Goal: Information Seeking & Learning: Learn about a topic

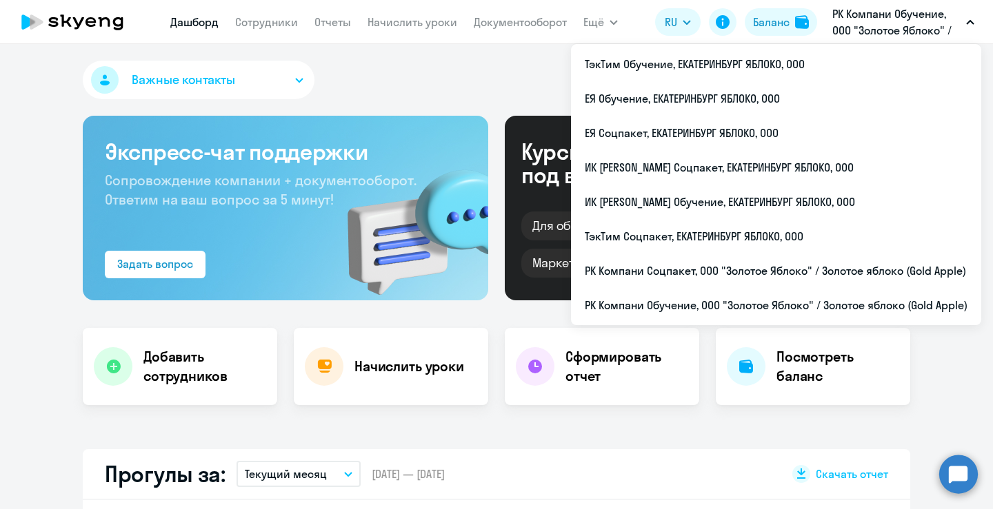
click at [914, 23] on p "РК Компани Обучение, ООО "Золотое Яблоко" / Золотое яблоко (Gold Apple)" at bounding box center [896, 22] width 128 height 33
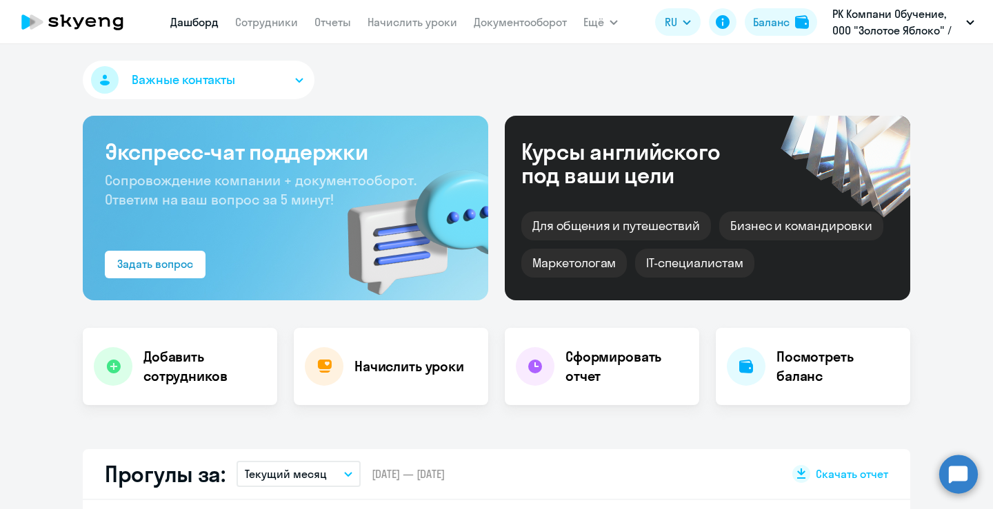
click at [914, 23] on p "РК Компани Обучение, ООО "Золотое Яблоко" / Золотое яблоко (Gold Apple)" at bounding box center [896, 22] width 128 height 33
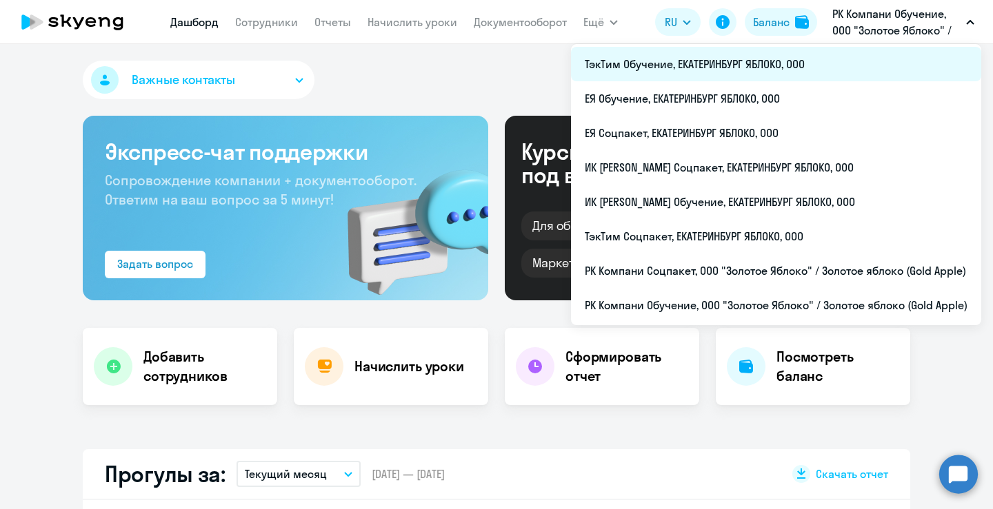
click at [774, 67] on li "ТэкТим Обучение, ЕКАТЕРИНБУРГ ЯБЛОКО, ООО" at bounding box center [776, 64] width 410 height 34
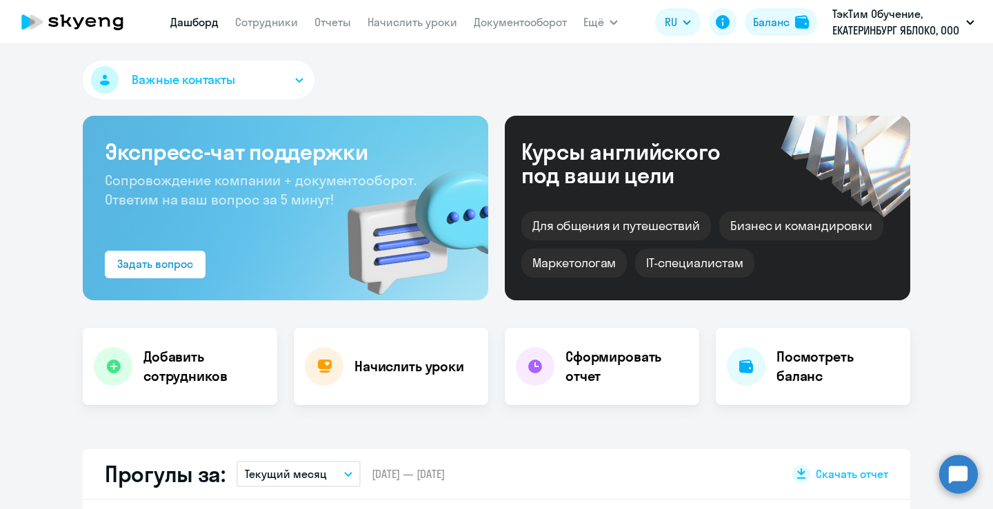
scroll to position [322, 0]
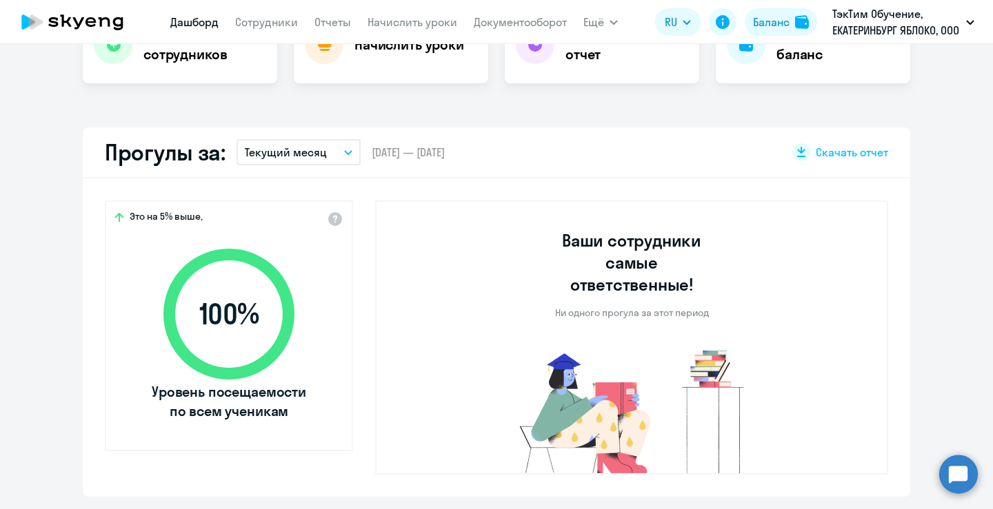
click at [325, 148] on button "Текущий месяц" at bounding box center [298, 152] width 124 height 26
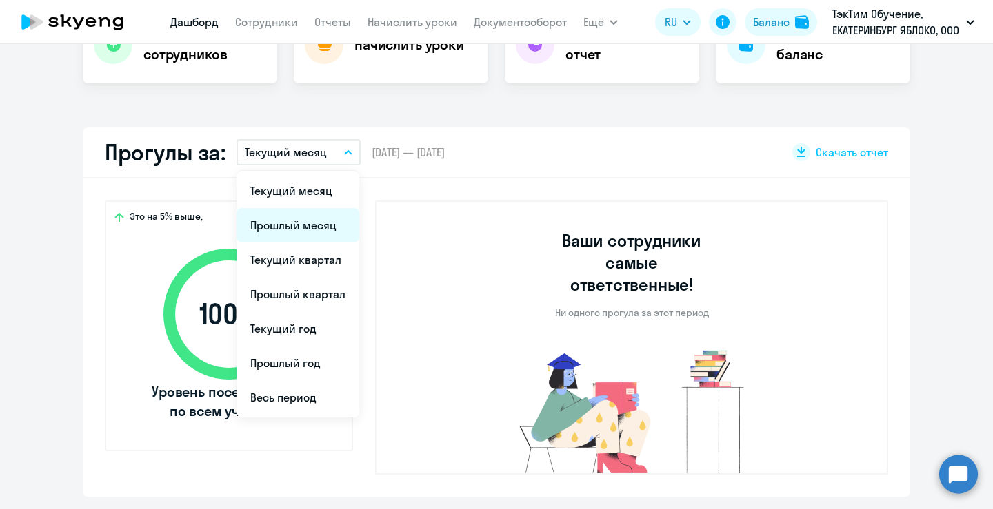
click at [299, 219] on li "Прошлый месяц" at bounding box center [297, 225] width 123 height 34
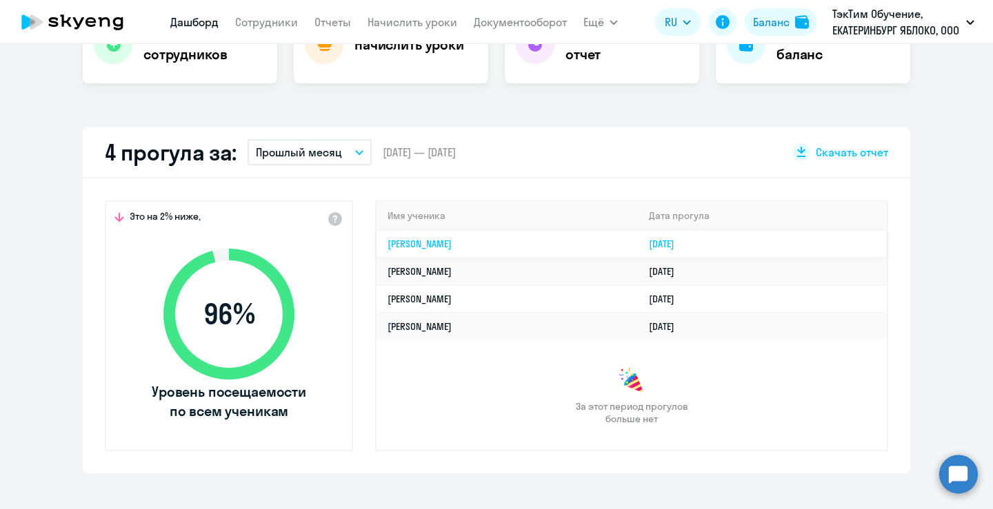
click at [518, 243] on td "[PERSON_NAME]" at bounding box center [506, 244] width 261 height 28
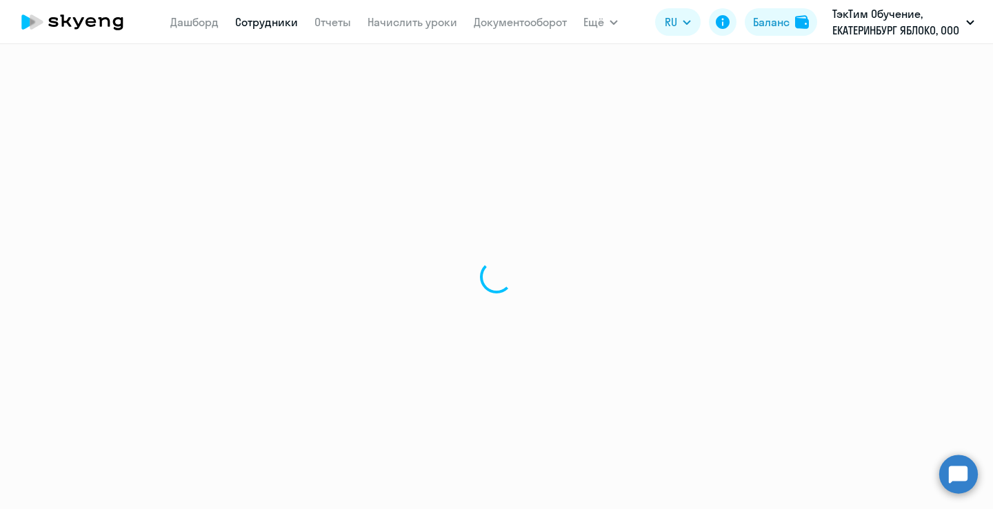
select select "english"
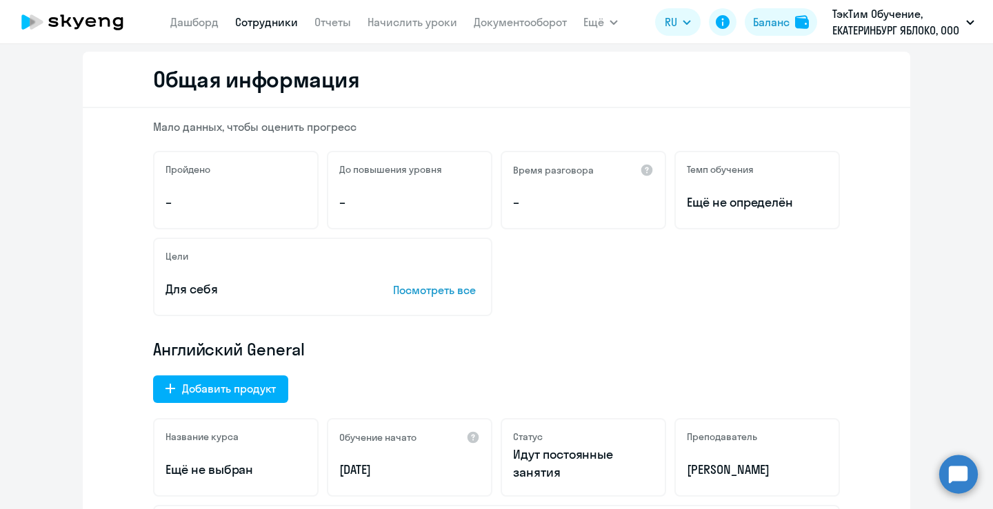
scroll to position [322, 0]
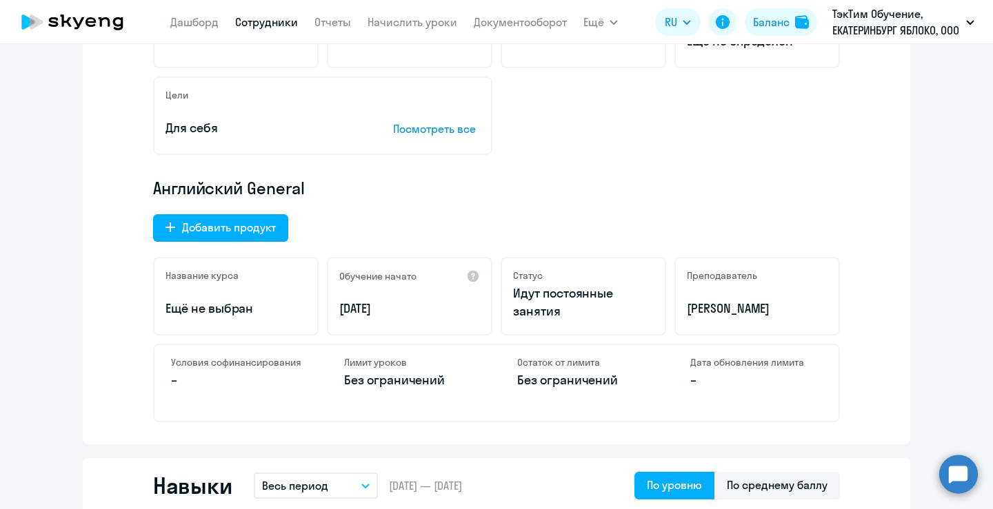
click at [860, 132] on div "Мало данных, чтобы оценить прогресс Пройдено – До повышения уровня – Время разг…" at bounding box center [496, 196] width 827 height 498
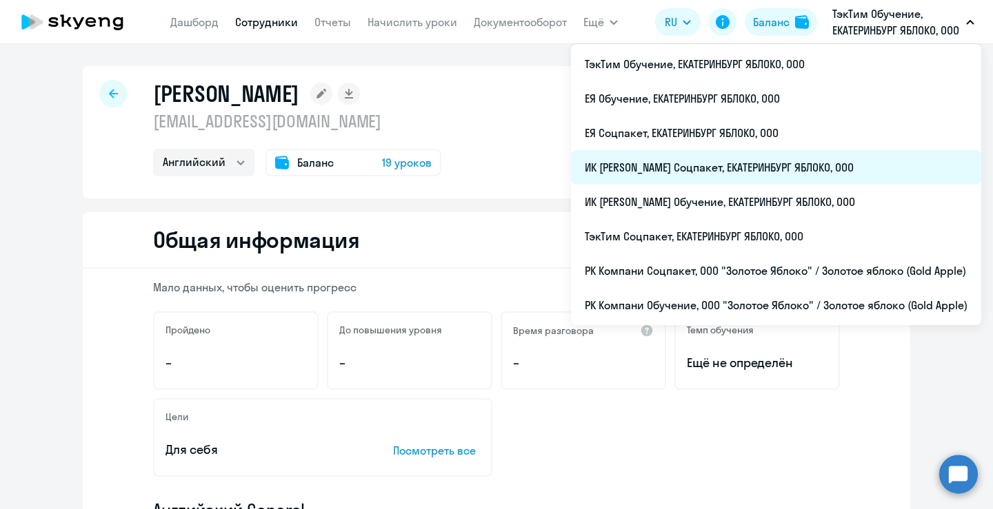
click at [627, 165] on li "ИК [PERSON_NAME] Соцпакет, ЕКАТЕРИНБУРГ ЯБЛОКО, ООО" at bounding box center [776, 167] width 410 height 34
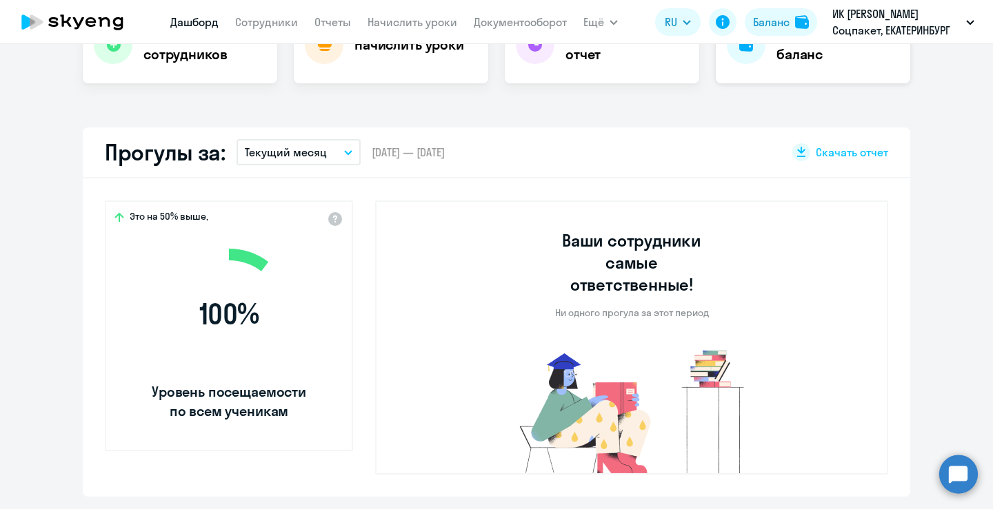
scroll to position [482, 0]
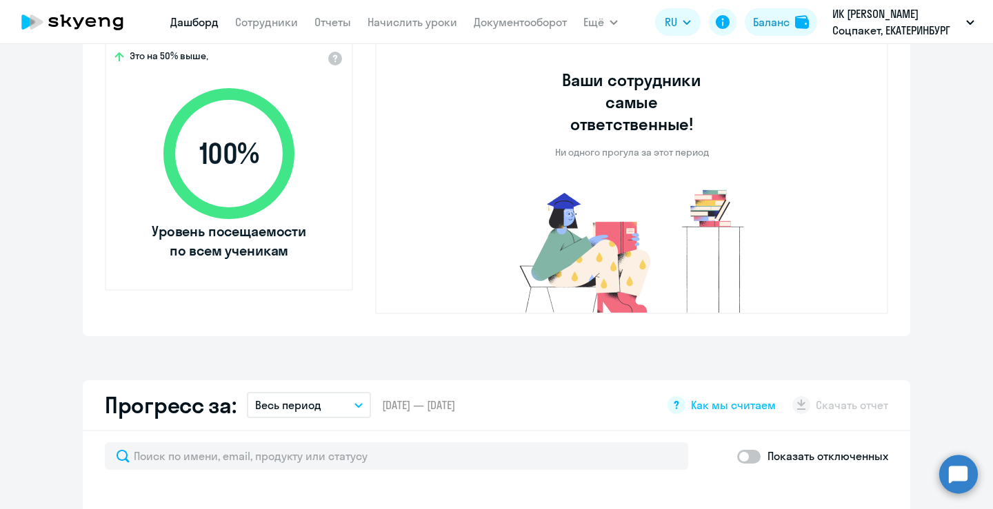
select select "30"
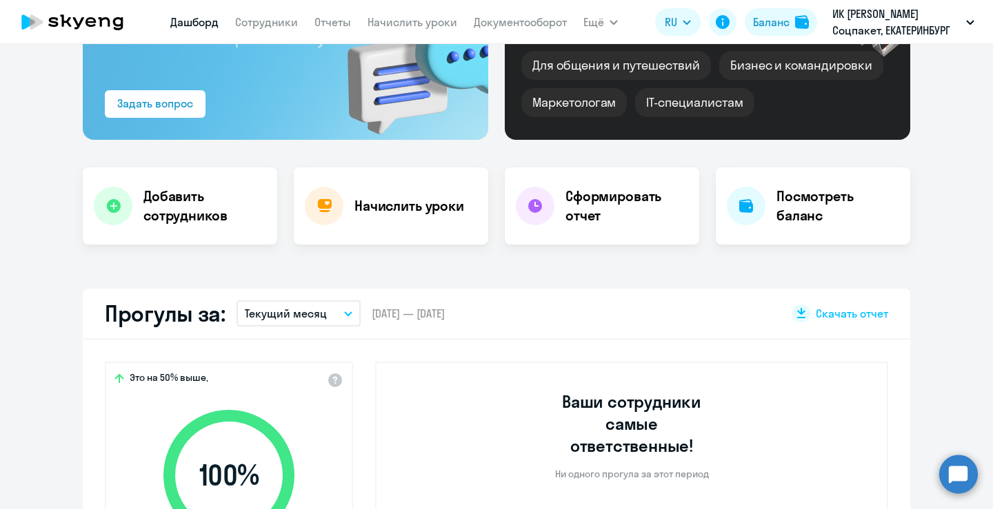
click at [261, 307] on p "Текущий месяц" at bounding box center [286, 313] width 82 height 17
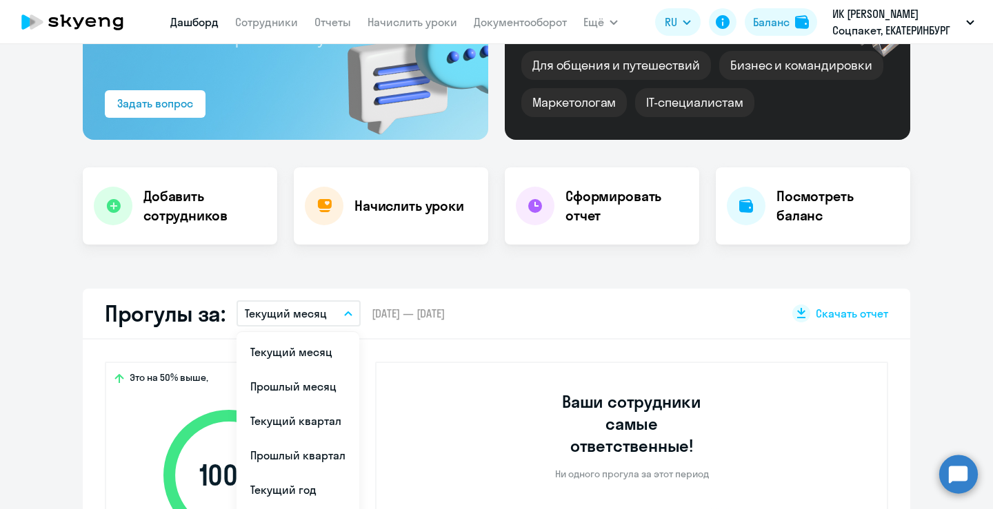
click at [296, 381] on li "Прошлый месяц" at bounding box center [297, 386] width 123 height 34
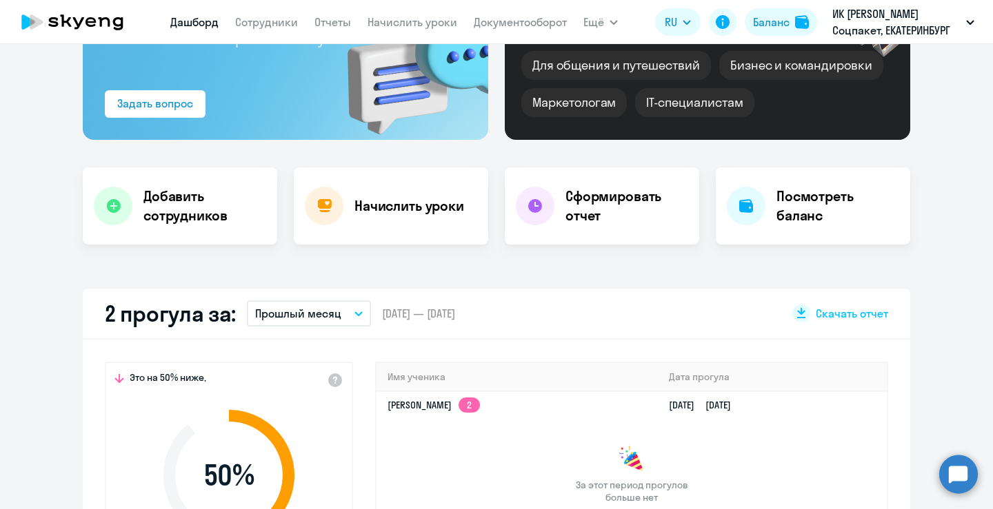
scroll to position [322, 0]
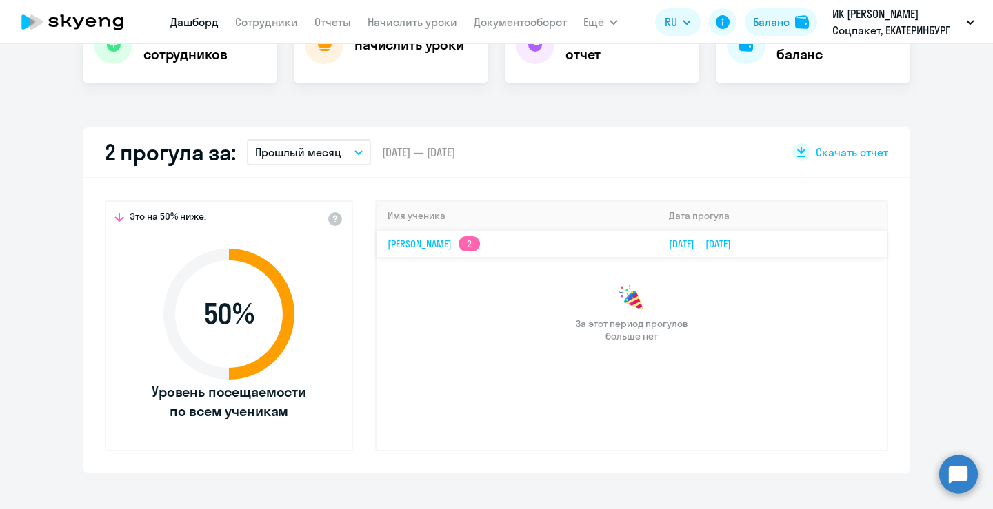
click at [473, 238] on link "[PERSON_NAME] 2" at bounding box center [433, 244] width 92 height 12
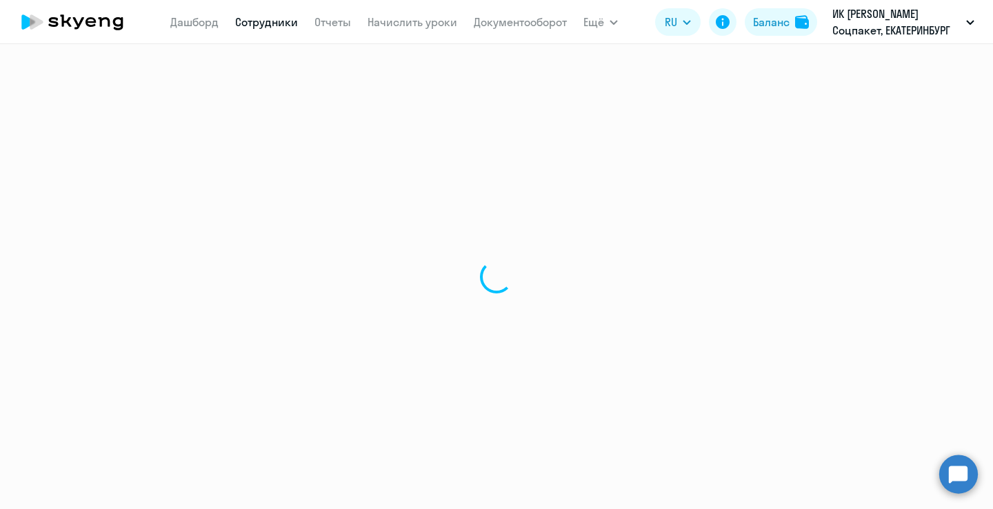
select select "english"
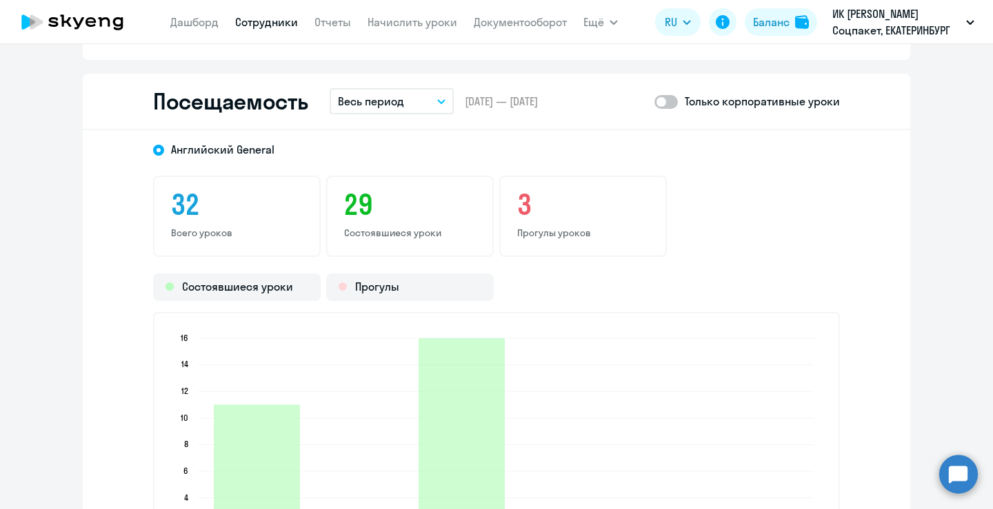
scroll to position [2252, 0]
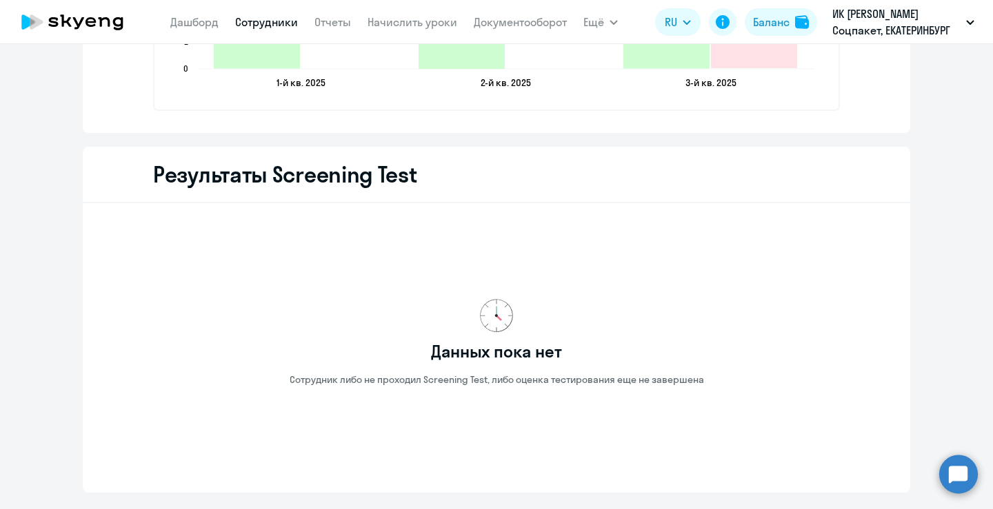
click at [866, 193] on div "Результаты Screening Test" at bounding box center [496, 175] width 827 height 57
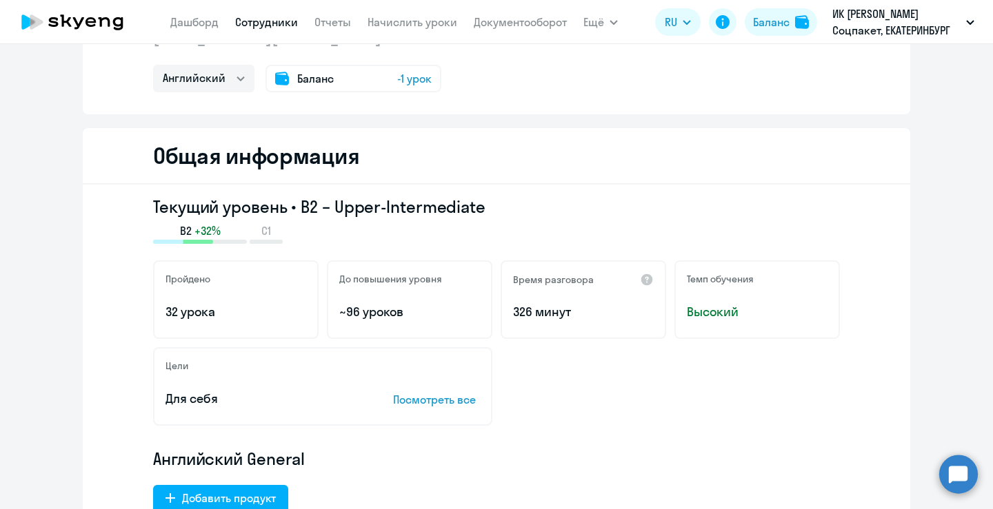
scroll to position [0, 0]
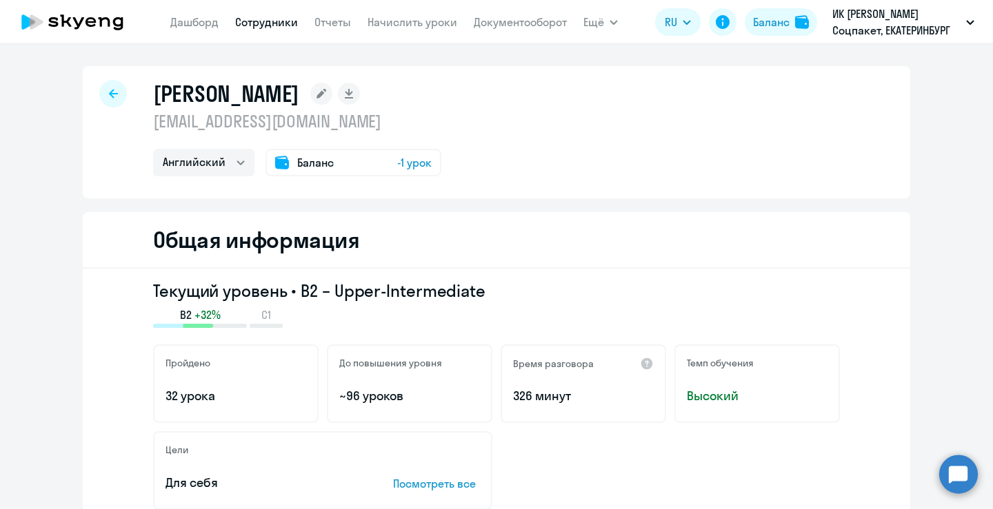
click at [291, 26] on link "Сотрудники" at bounding box center [266, 22] width 63 height 14
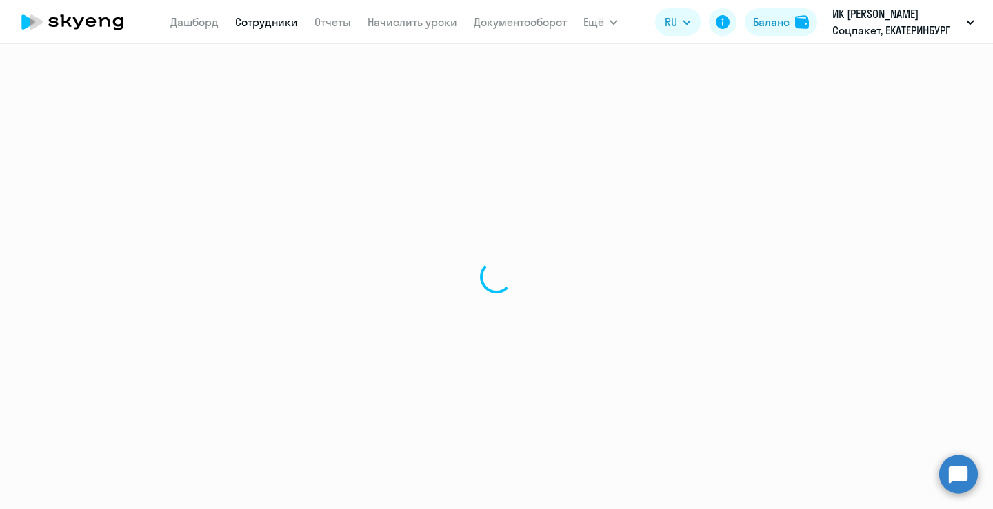
select select "30"
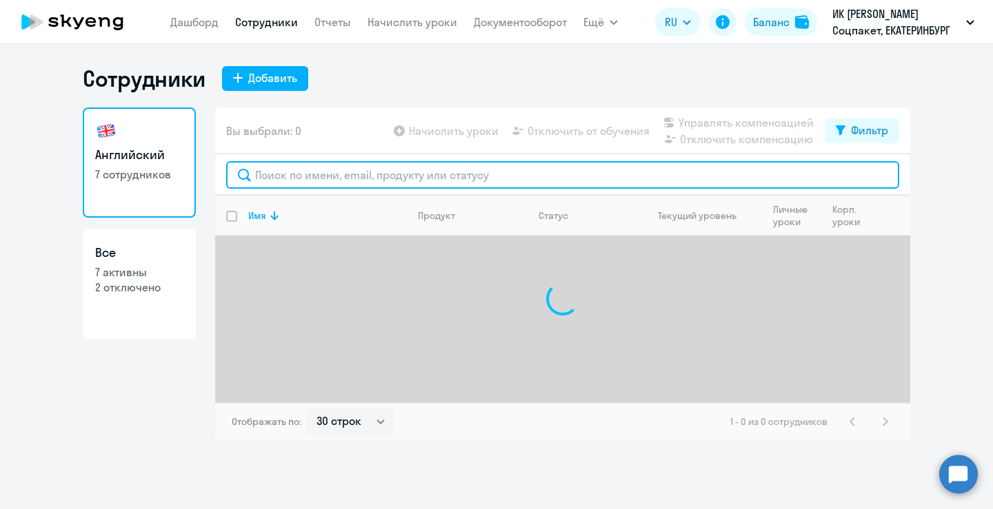
click at [454, 178] on input "text" at bounding box center [562, 175] width 673 height 28
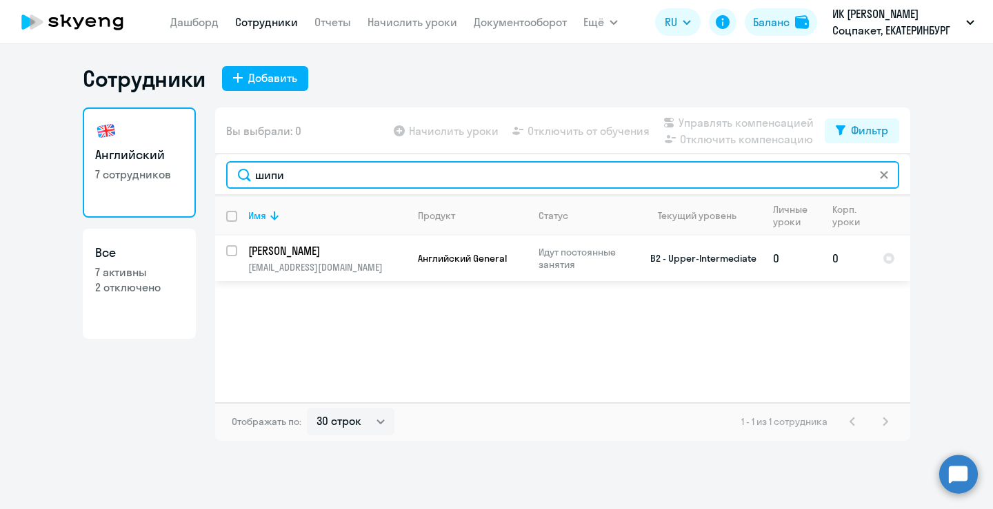
type input "шипи"
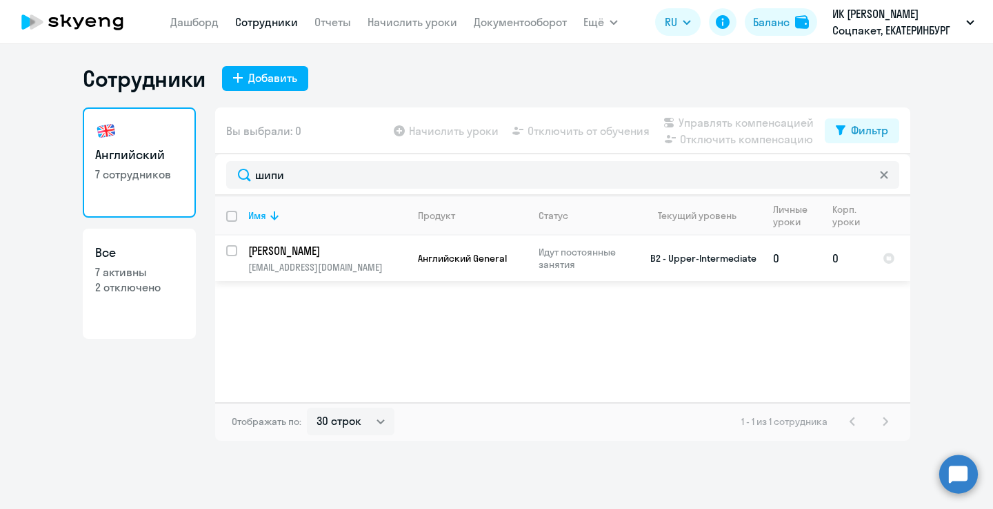
click at [392, 262] on p "[EMAIL_ADDRESS][DOMAIN_NAME]" at bounding box center [327, 267] width 158 height 12
select select "english"
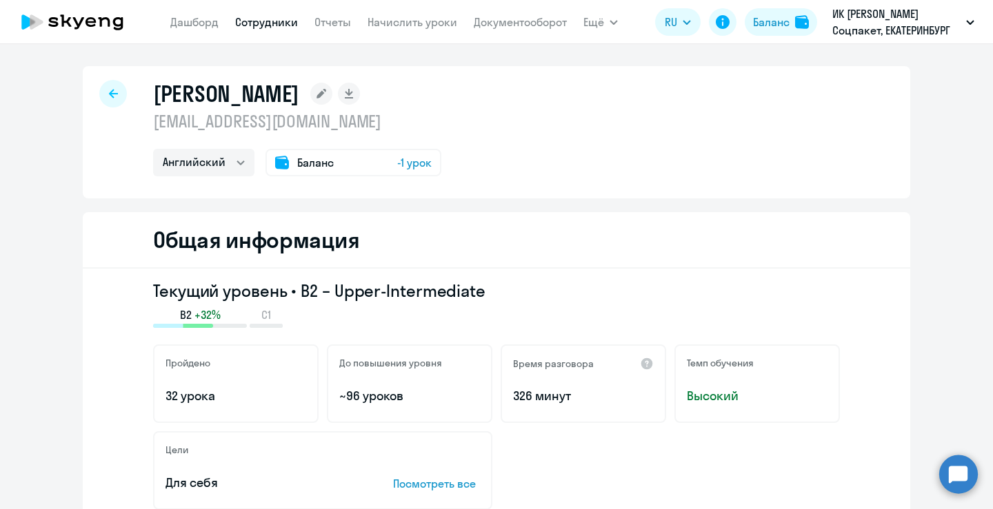
click at [286, 17] on link "Сотрудники" at bounding box center [266, 22] width 63 height 14
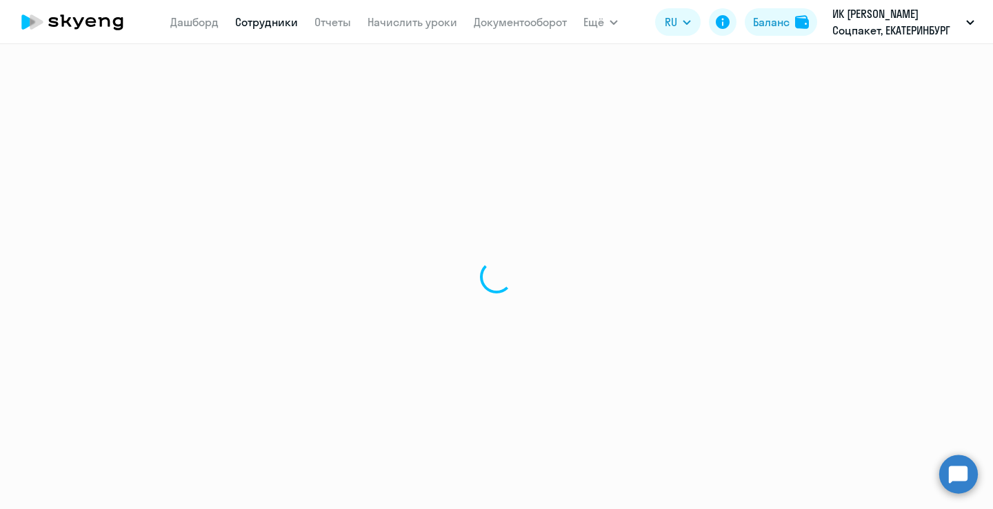
select select "30"
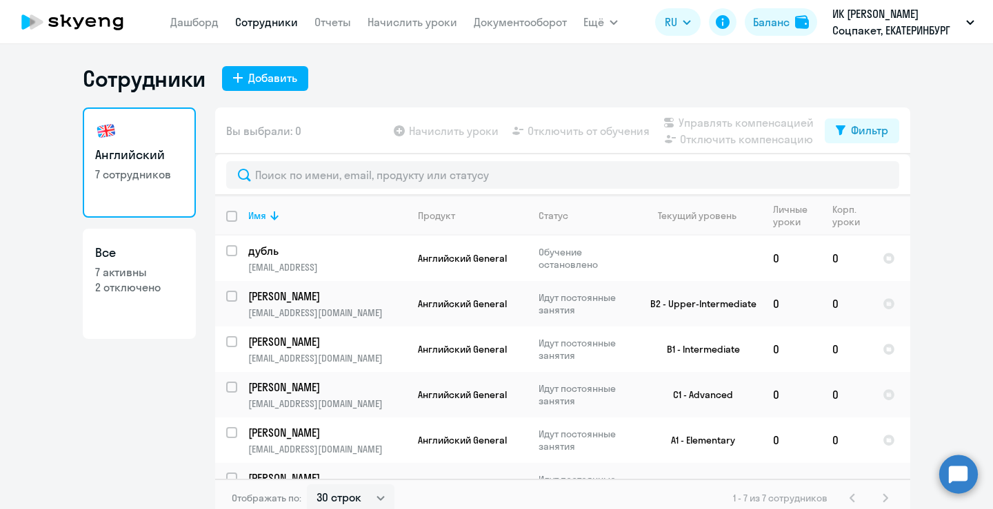
click at [207, 12] on nav "[PERSON_NAME] Отчеты Начислить уроки Документооборот" at bounding box center [368, 22] width 396 height 28
click at [198, 16] on link "Дашборд" at bounding box center [194, 22] width 48 height 14
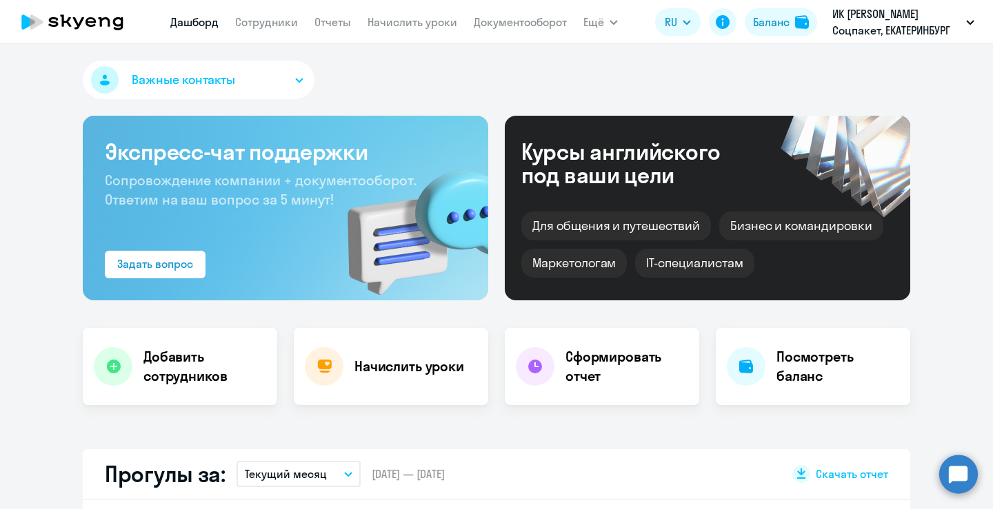
scroll to position [322, 0]
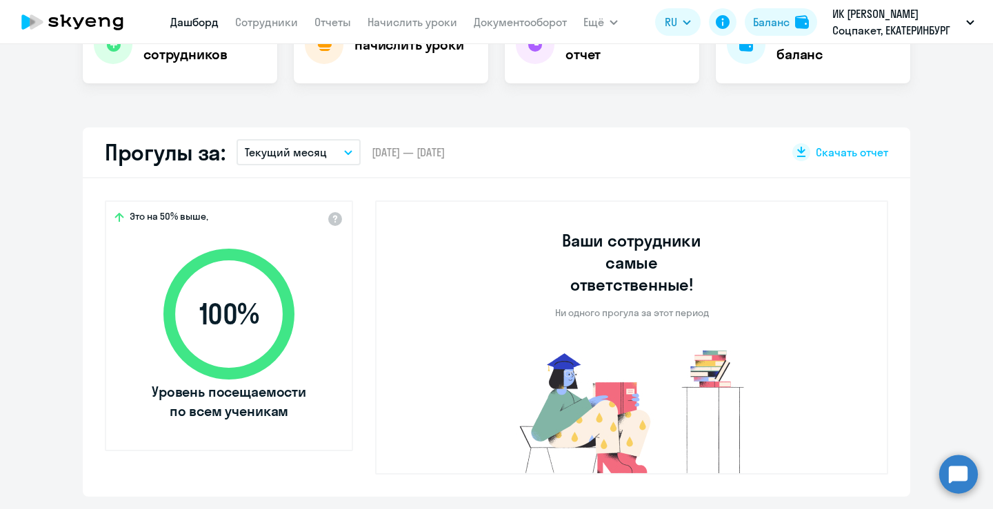
click at [292, 153] on p "Текущий месяц" at bounding box center [286, 152] width 82 height 17
select select "30"
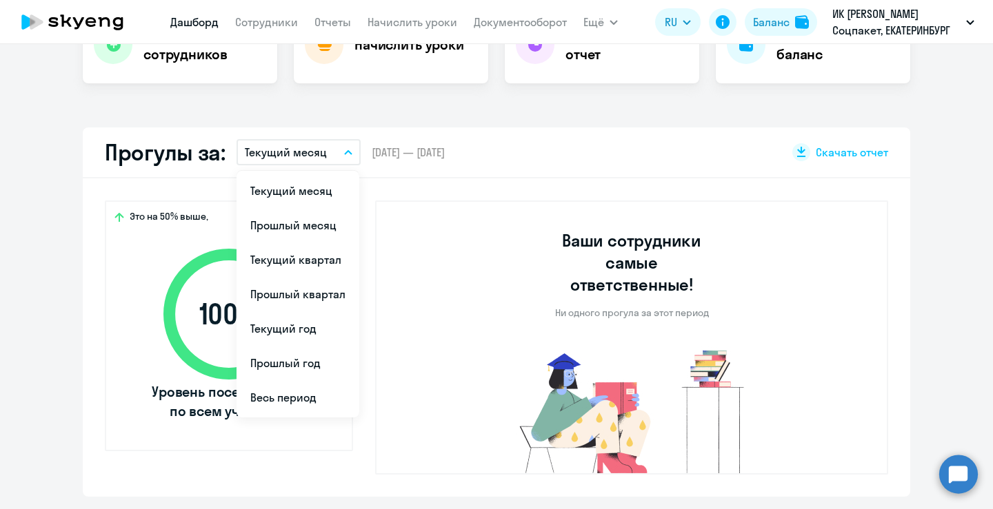
click at [298, 227] on li "Прошлый месяц" at bounding box center [297, 225] width 123 height 34
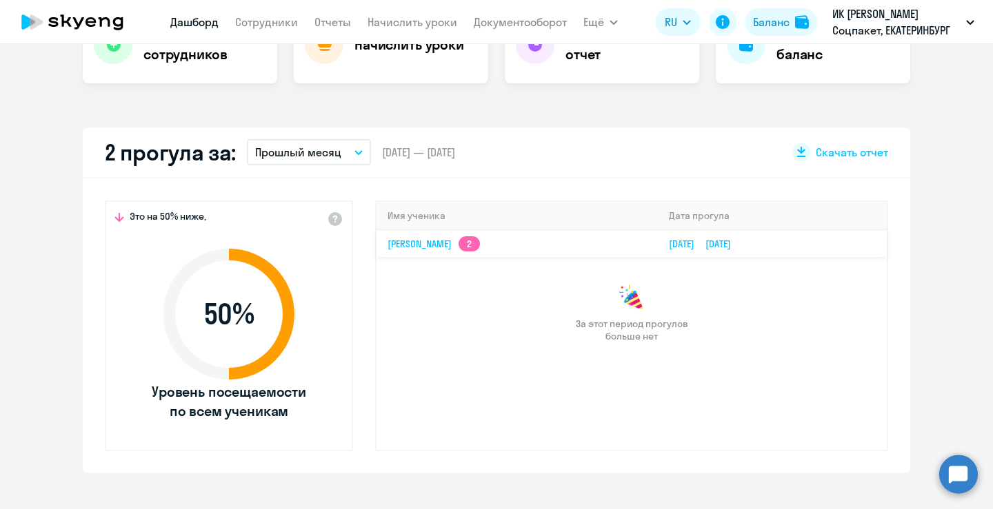
click at [480, 248] on link "[PERSON_NAME] 2" at bounding box center [433, 244] width 92 height 12
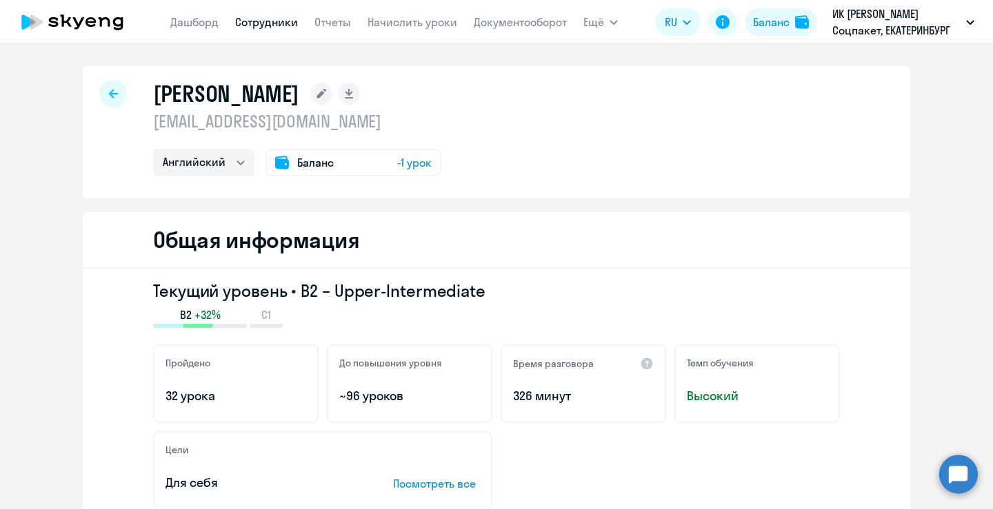
click at [598, 234] on div "Общая информация" at bounding box center [496, 240] width 827 height 57
click at [954, 478] on circle at bounding box center [958, 474] width 39 height 39
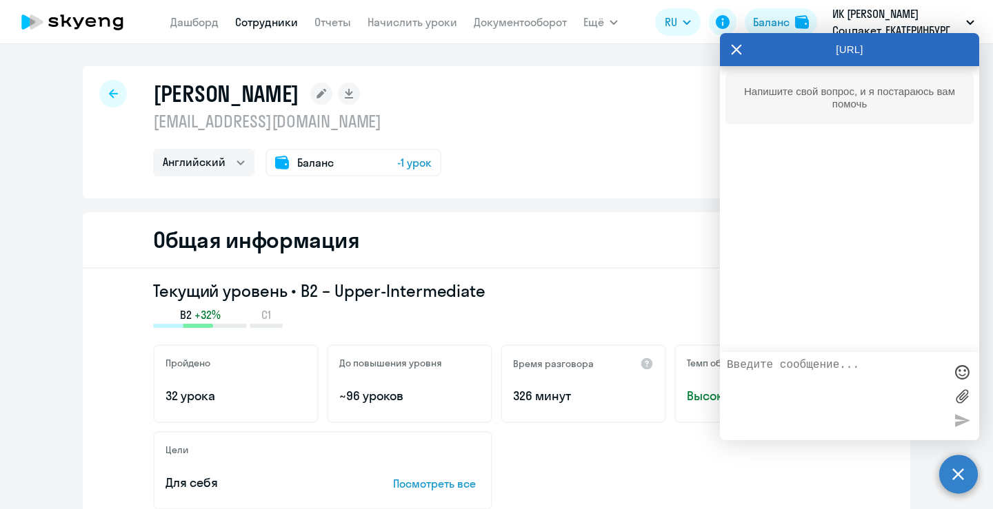
click at [649, 213] on div "Общая информация" at bounding box center [496, 240] width 827 height 57
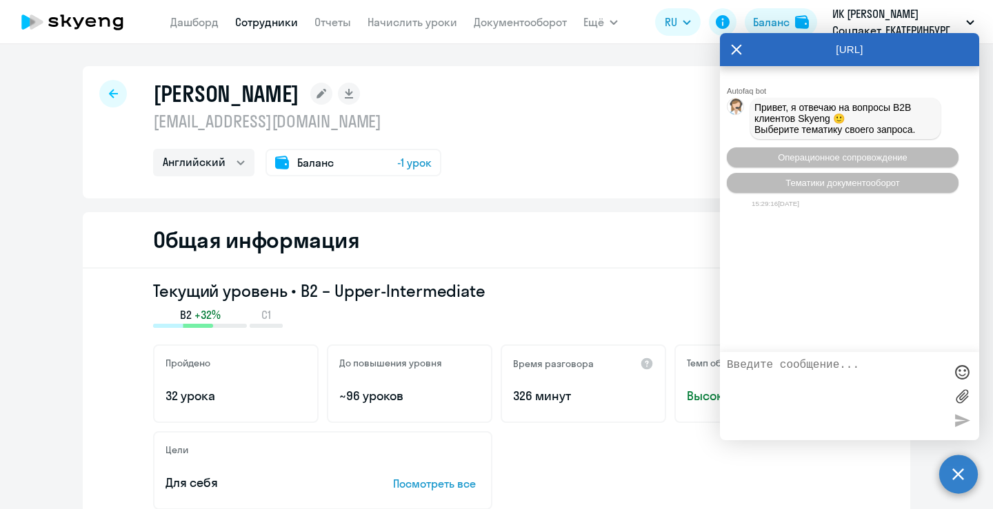
click at [157, 123] on p "[EMAIL_ADDRESS][DOMAIN_NAME]" at bounding box center [297, 121] width 288 height 22
drag, startPoint x: 148, startPoint y: 122, endPoint x: 374, endPoint y: 121, distance: 226.1
click at [374, 121] on p "[EMAIL_ADDRESS][DOMAIN_NAME]" at bounding box center [297, 121] width 288 height 22
copy p "[EMAIL_ADDRESS][DOMAIN_NAME]"
drag, startPoint x: 239, startPoint y: 178, endPoint x: 237, endPoint y: 171, distance: 7.2
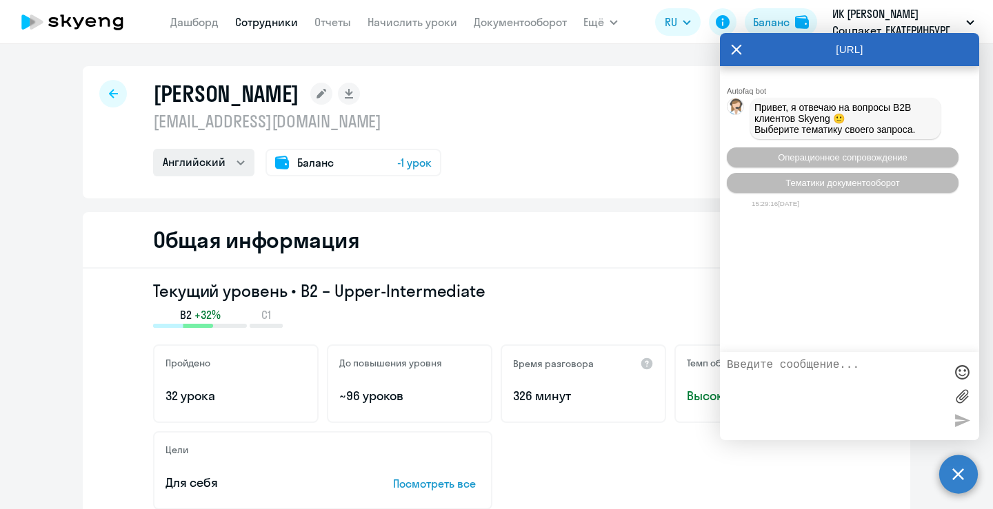
click at [237, 171] on div "[PERSON_NAME] [EMAIL_ADDRESS][DOMAIN_NAME] Английский Остальные Баланс -1 урок" at bounding box center [496, 132] width 827 height 132
click at [237, 171] on select "Английский Остальные" at bounding box center [203, 163] width 101 height 28
click at [153, 149] on select "Английский Остальные" at bounding box center [203, 163] width 101 height 28
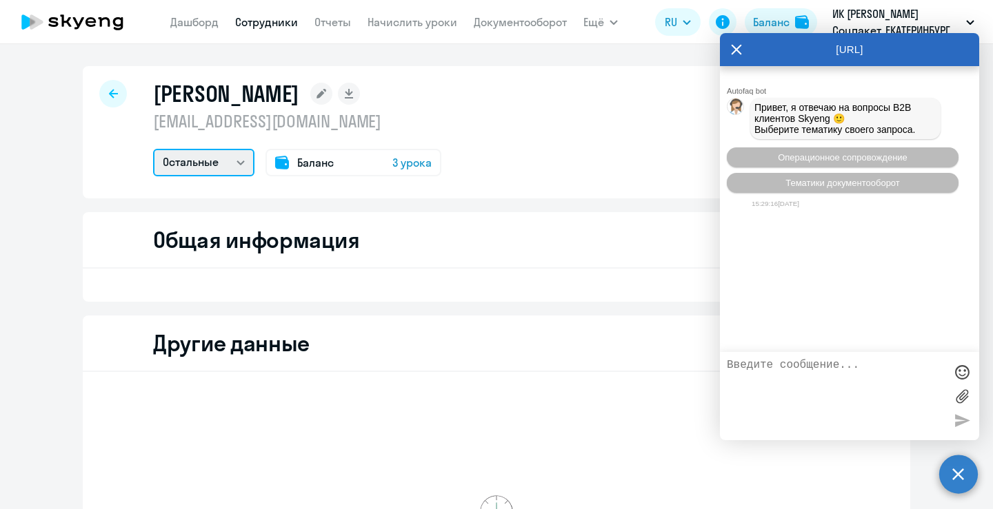
click at [212, 158] on select "Английский Остальные" at bounding box center [203, 163] width 101 height 28
select select "english"
click at [153, 149] on select "Английский Остальные" at bounding box center [203, 163] width 101 height 28
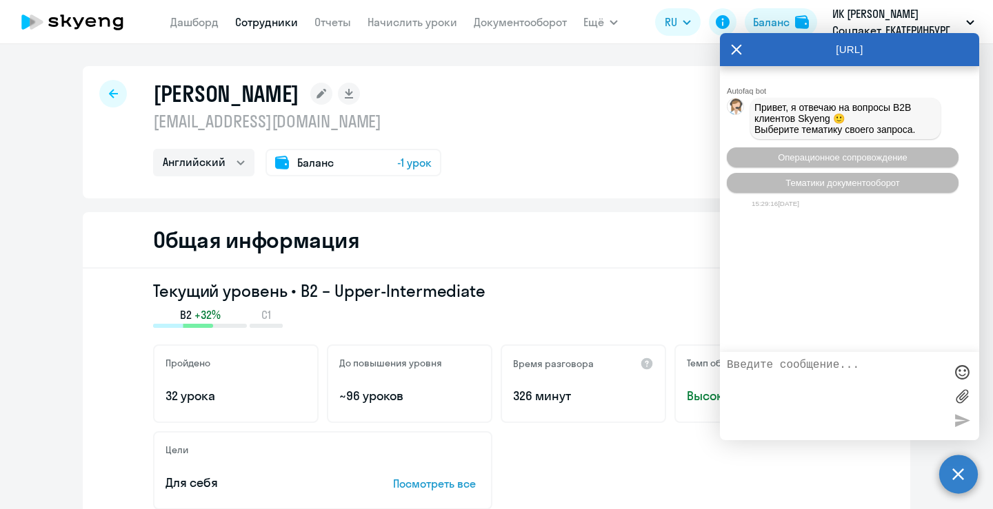
click at [286, 28] on link "Сотрудники" at bounding box center [266, 22] width 63 height 14
select select "30"
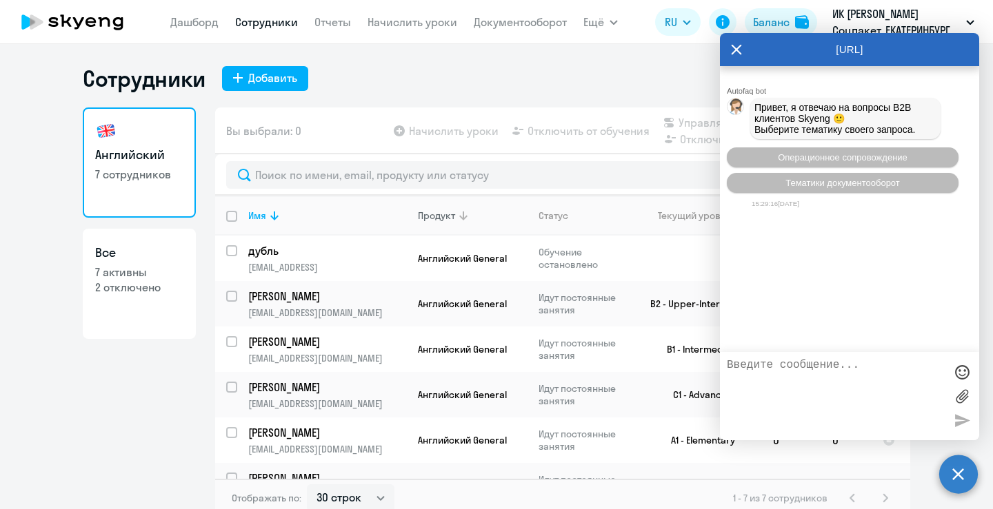
scroll to position [75, 0]
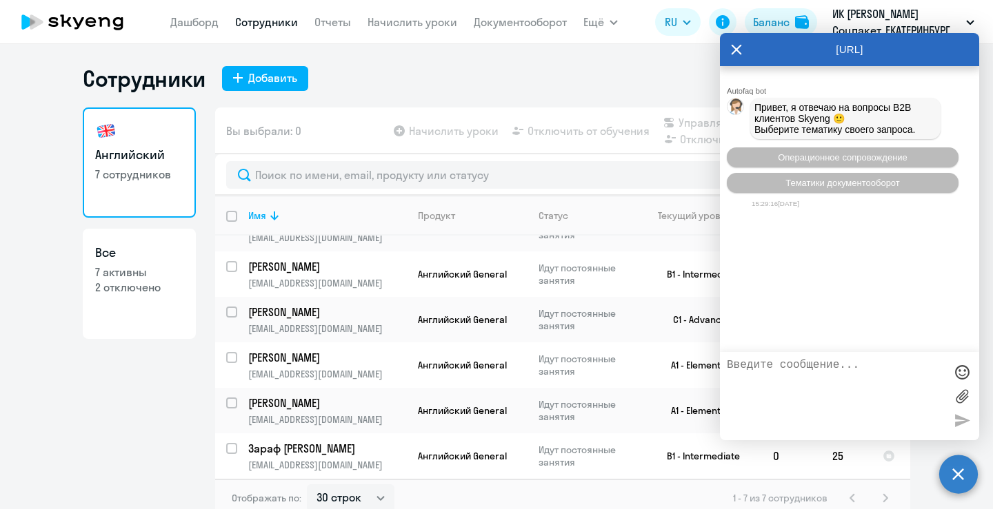
click at [726, 48] on div "[URL]" at bounding box center [849, 49] width 259 height 33
click at [746, 47] on div "[URL]" at bounding box center [849, 49] width 259 height 33
click at [741, 50] on icon at bounding box center [736, 49] width 11 height 33
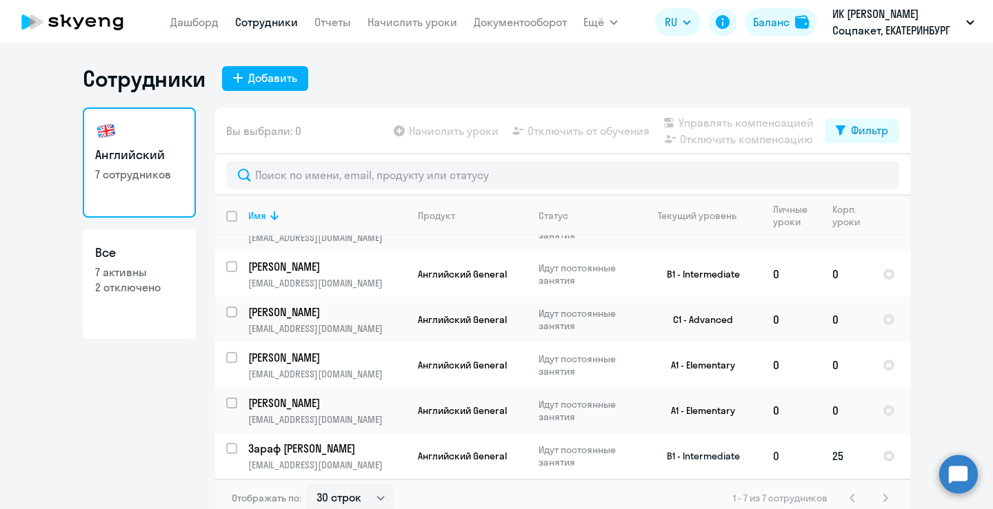
click at [493, 460] on span "Английский General" at bounding box center [462, 456] width 89 height 12
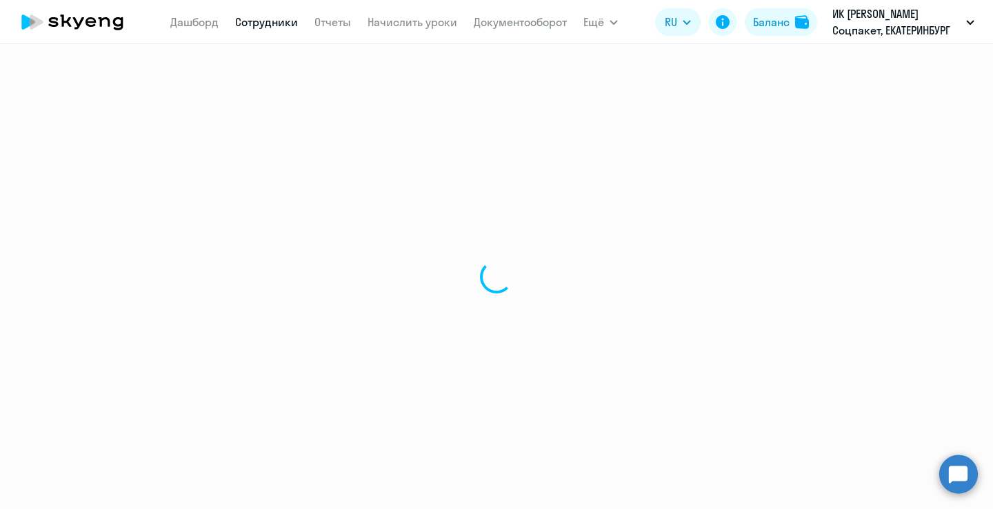
select select "english"
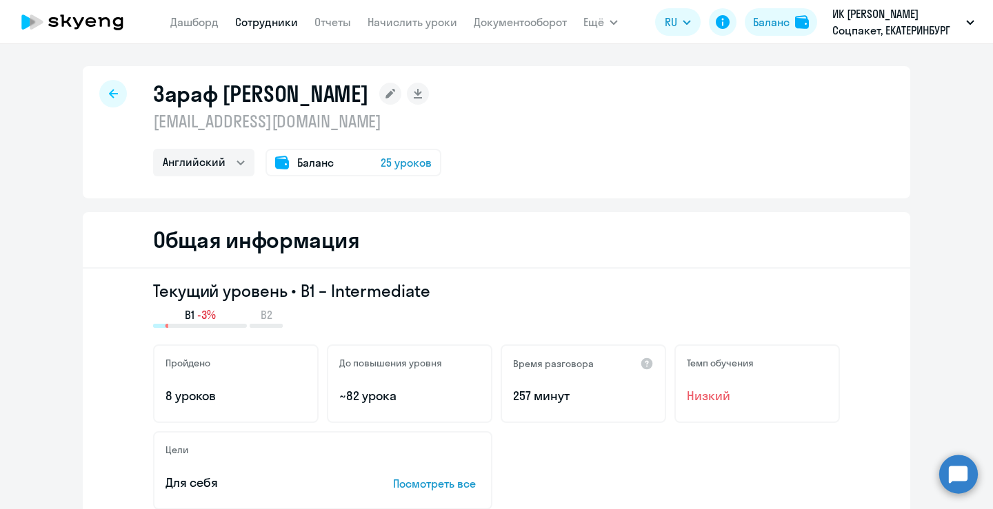
click at [241, 23] on link "Сотрудники" at bounding box center [266, 22] width 63 height 14
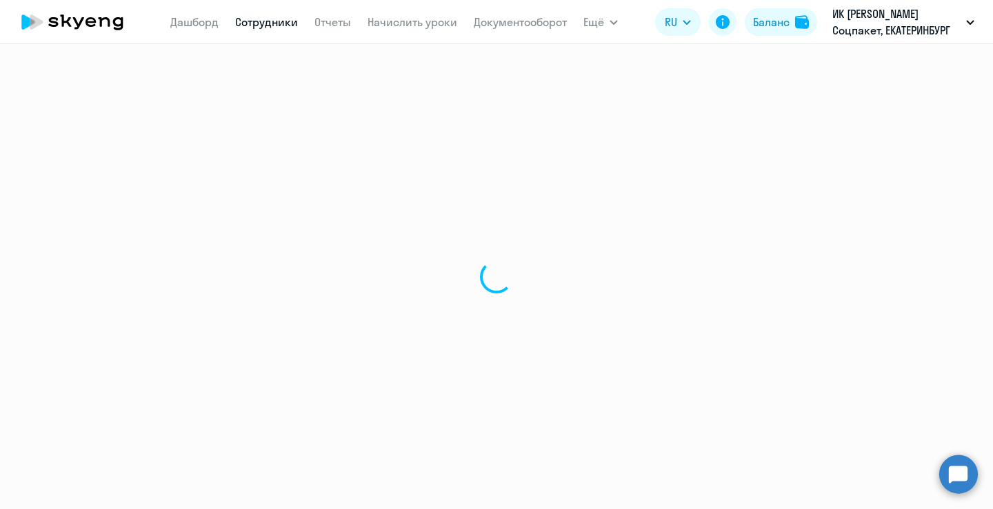
select select "30"
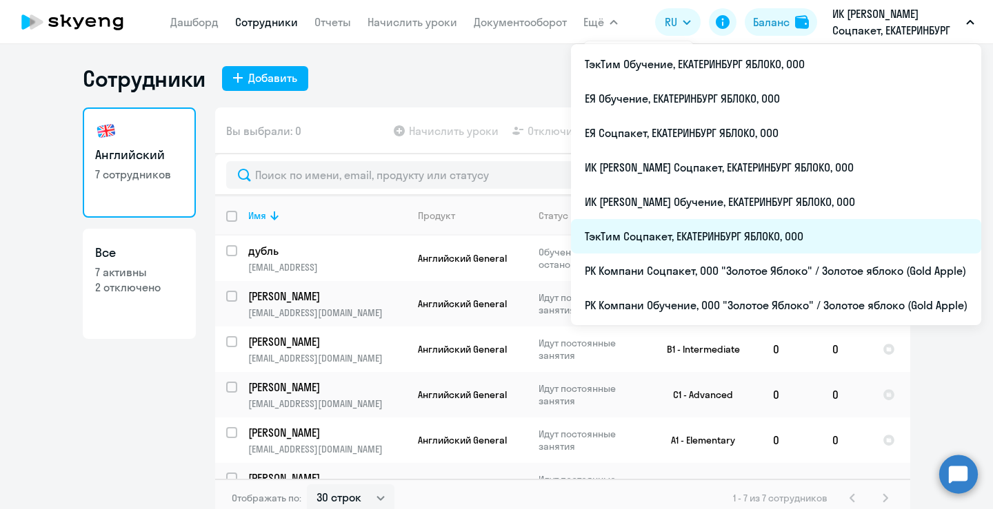
click at [678, 236] on li "ТэкТим Соцпакет, ЕКАТЕРИНБУРГ ЯБЛОКО, ООО" at bounding box center [776, 236] width 410 height 34
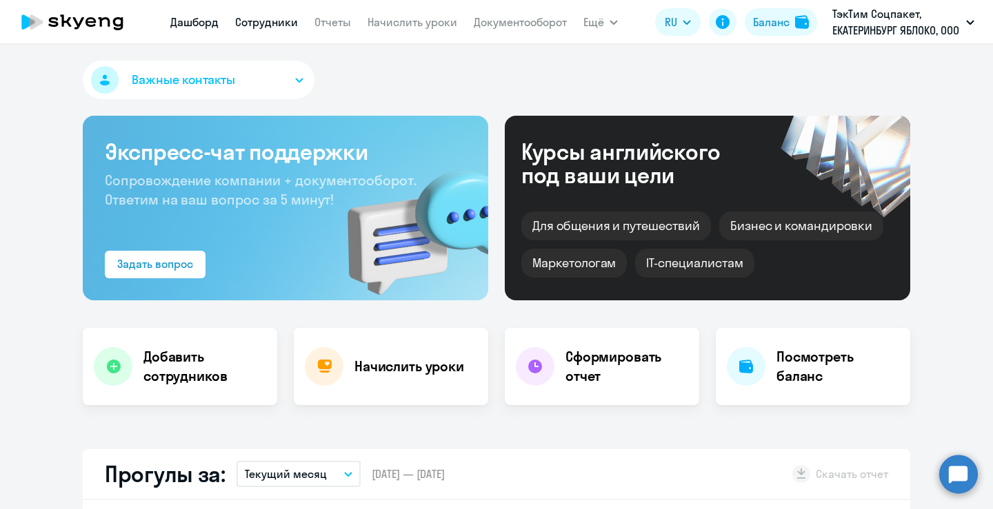
click at [258, 23] on link "Сотрудники" at bounding box center [266, 22] width 63 height 14
select select "30"
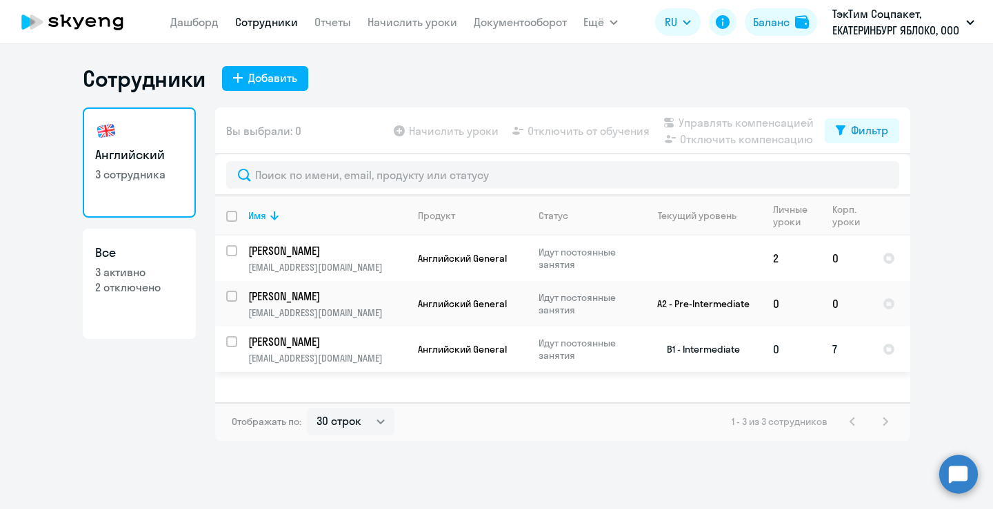
click at [418, 336] on td "Английский General" at bounding box center [467, 349] width 121 height 45
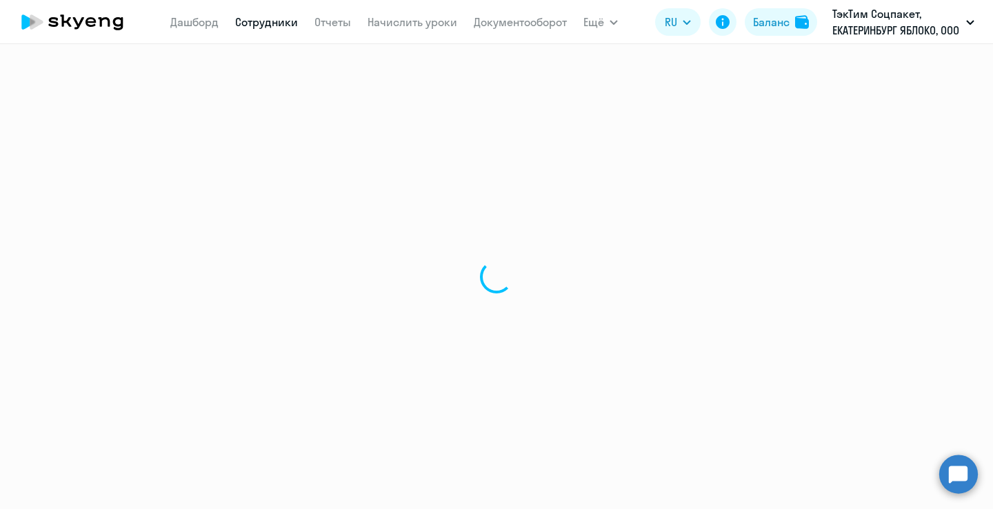
select select "english"
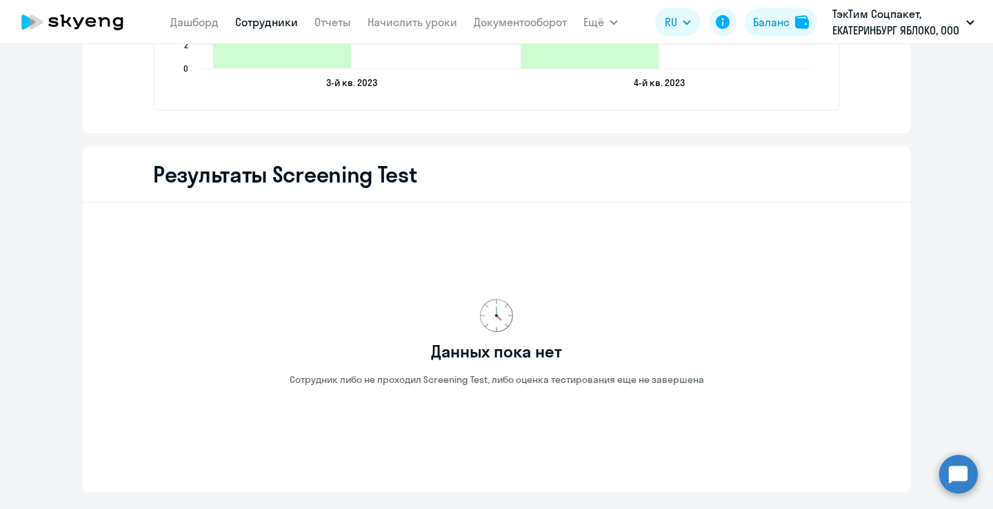
scroll to position [1930, 0]
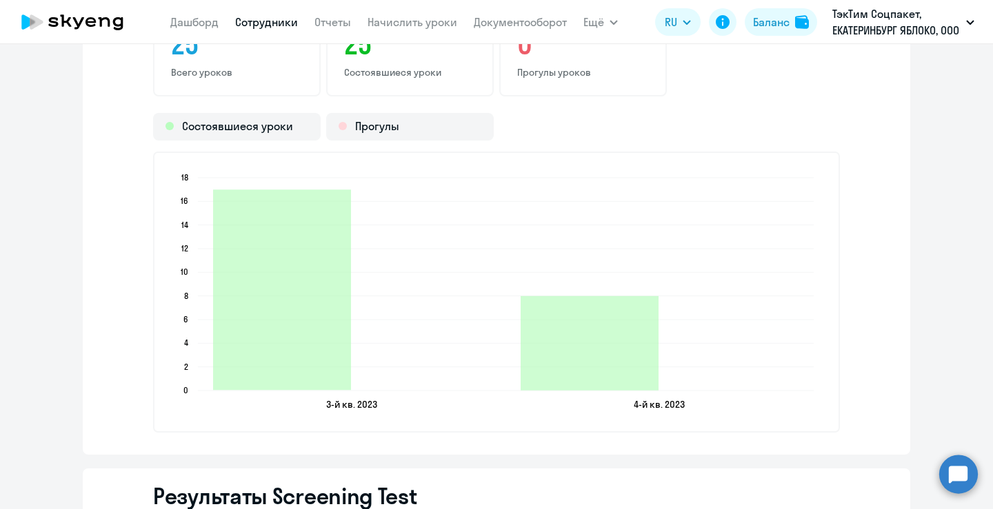
select select "30"
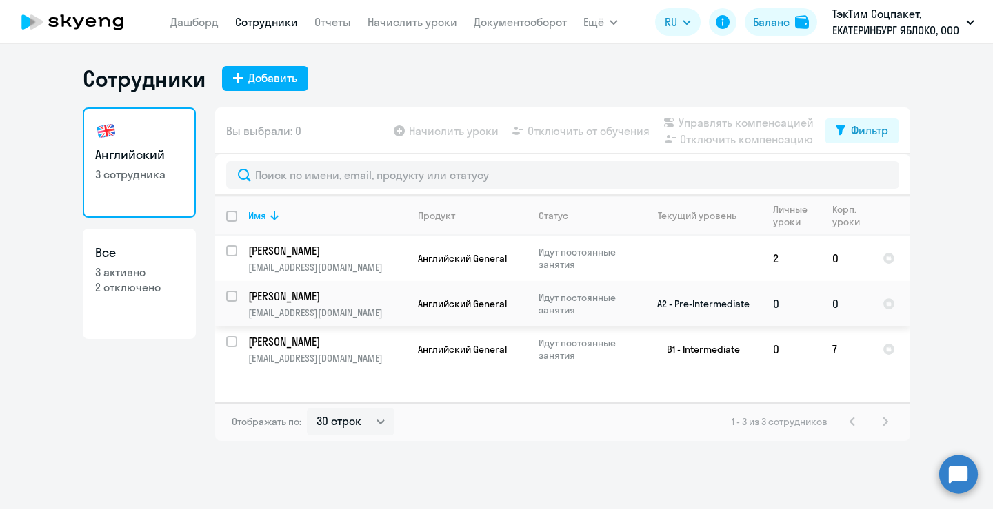
click at [364, 294] on p "[PERSON_NAME]" at bounding box center [326, 296] width 156 height 15
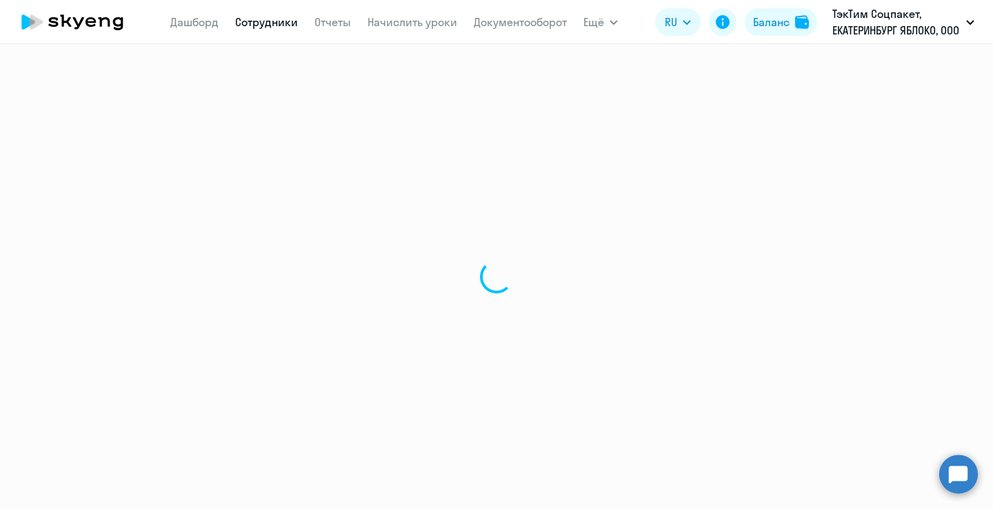
select select "english"
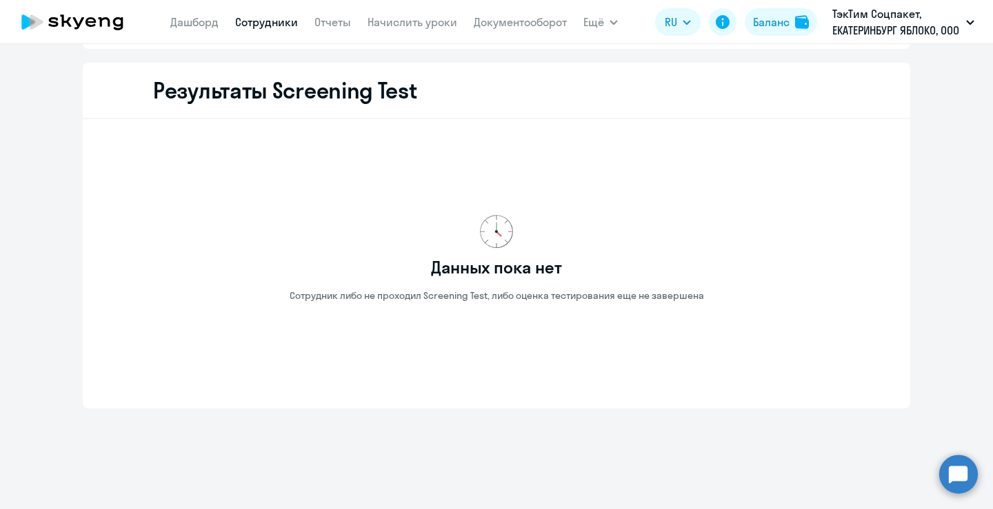
scroll to position [1693, 0]
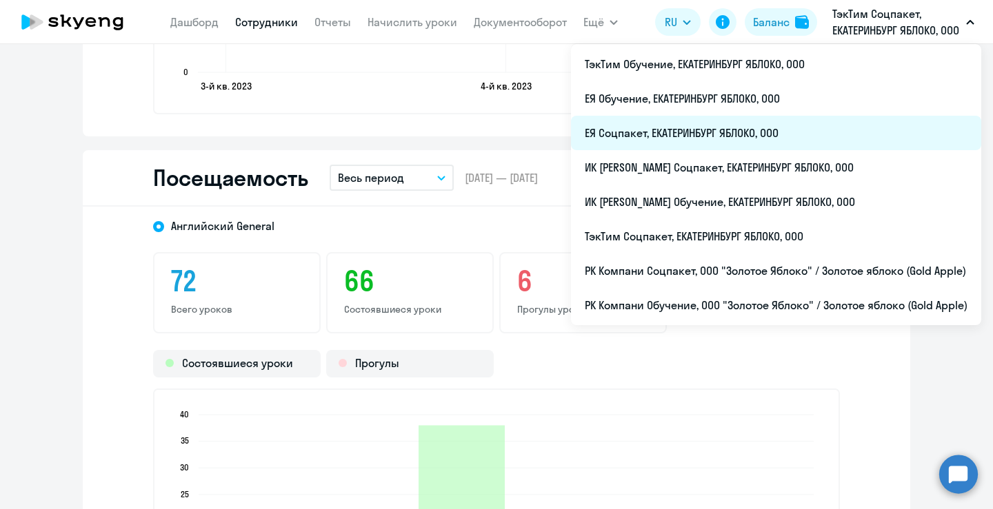
click at [699, 127] on li "ЕЯ Соцпакет, ЕКАТЕРИНБУРГ ЯБЛОКО, ООО" at bounding box center [776, 133] width 410 height 34
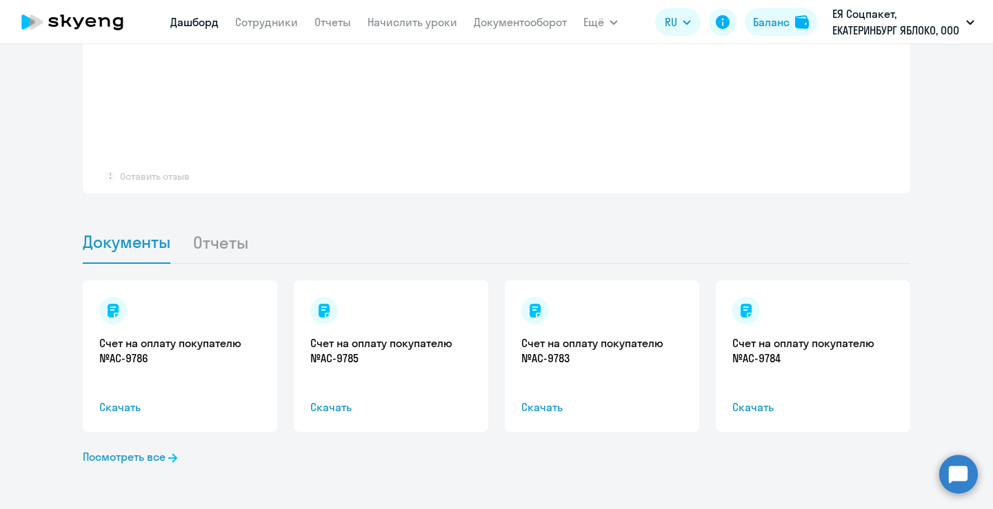
scroll to position [471, 0]
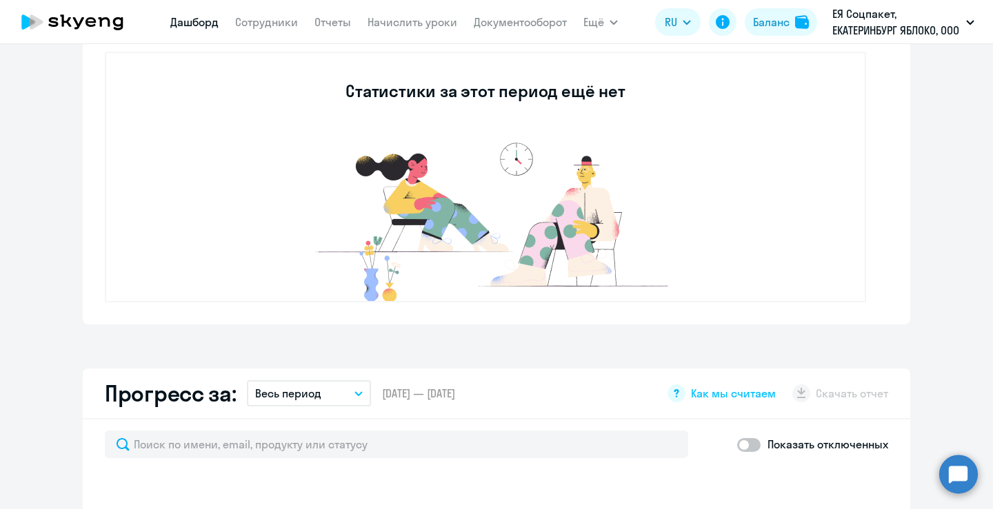
select select "30"
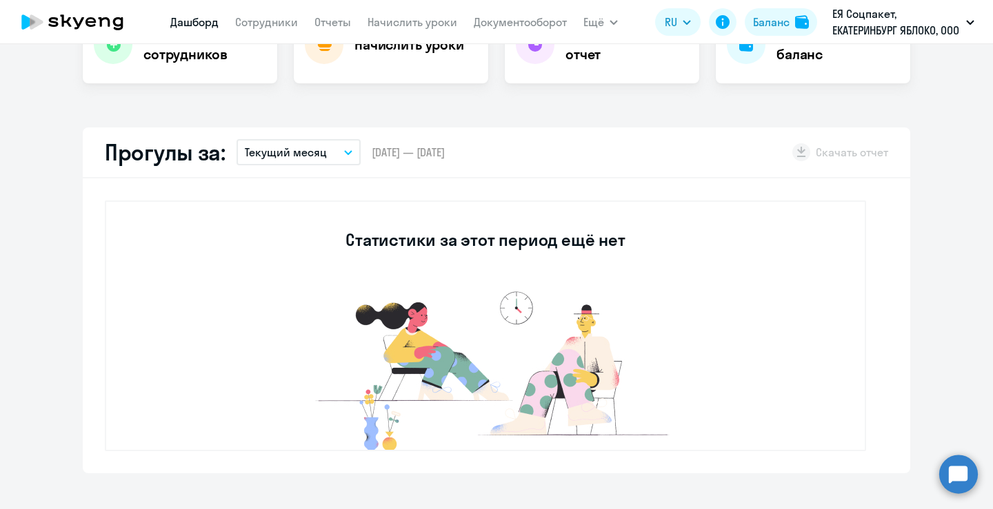
scroll to position [0, 0]
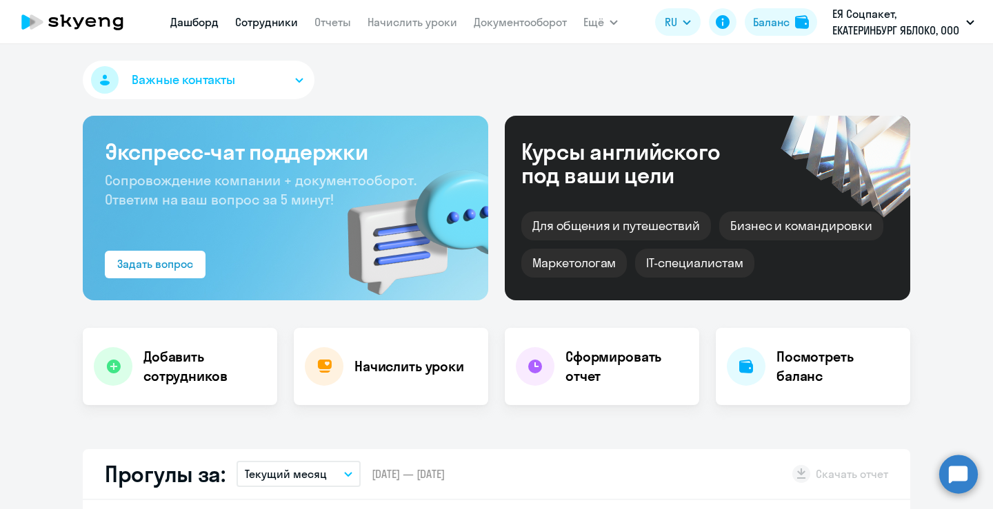
click at [274, 28] on link "Сотрудники" at bounding box center [266, 22] width 63 height 14
select select "30"
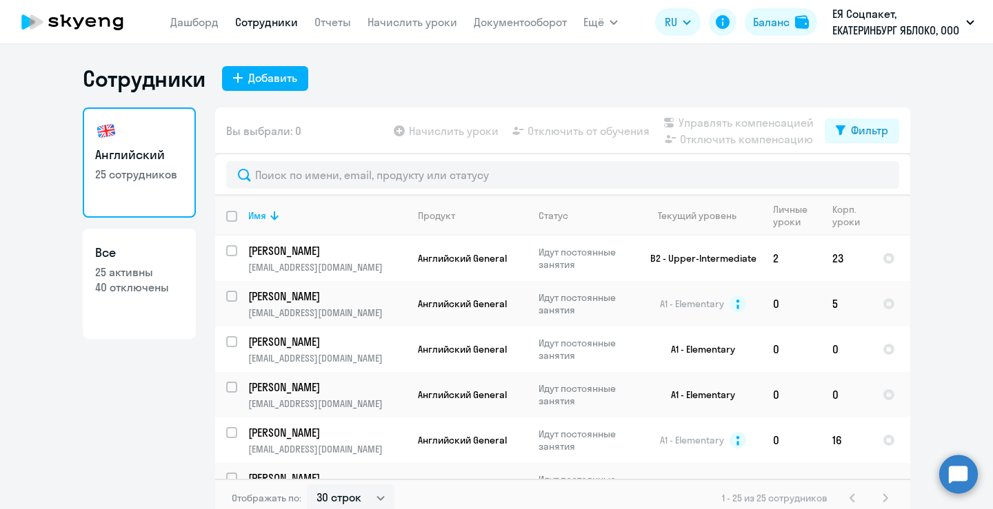
click at [44, 400] on ng-component "Сотрудники Добавить Английский 25 сотрудников Все 25 активны 40 отключены Вы вы…" at bounding box center [496, 291] width 993 height 453
